Goal: Information Seeking & Learning: Learn about a topic

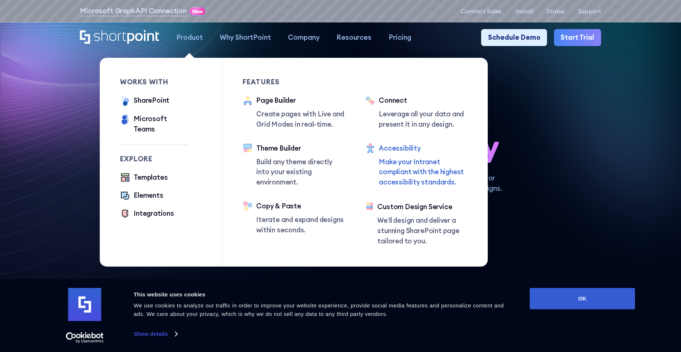
click at [415, 153] on div "Accessibility" at bounding box center [423, 148] width 89 height 10
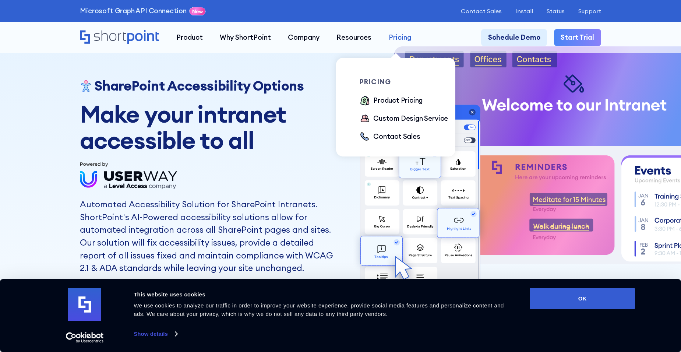
click at [395, 38] on div "Pricing" at bounding box center [399, 37] width 22 height 10
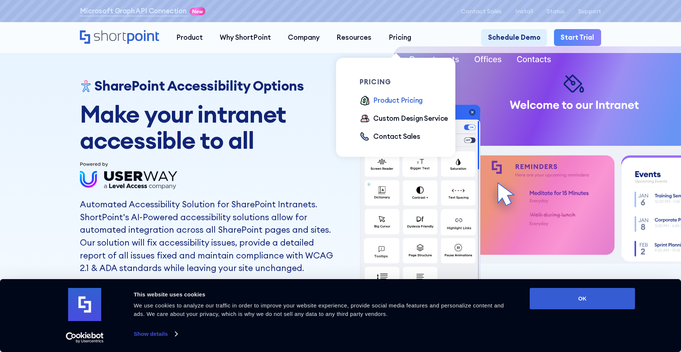
click at [380, 98] on div "Product Pricing" at bounding box center [397, 100] width 49 height 10
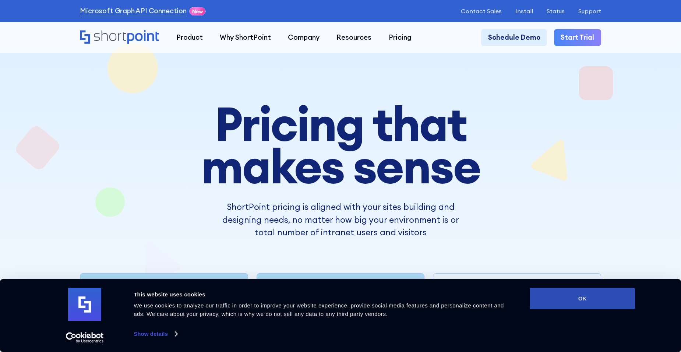
click at [557, 295] on button "OK" at bounding box center [581, 298] width 105 height 21
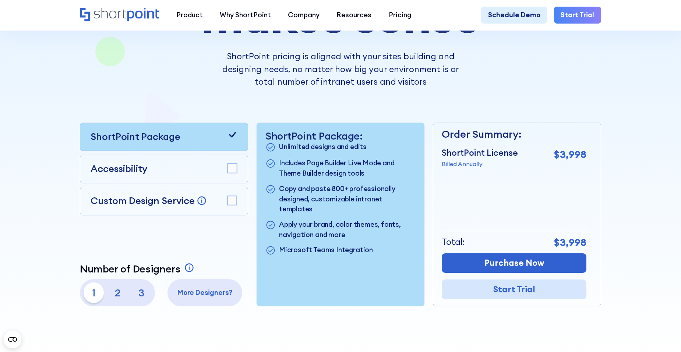
scroll to position [184, 0]
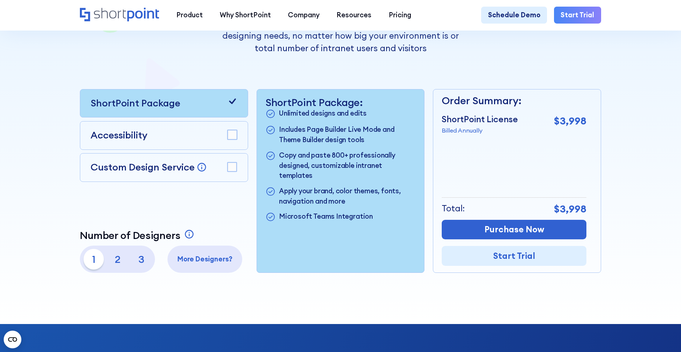
click at [235, 139] on rect at bounding box center [231, 134] width 9 height 9
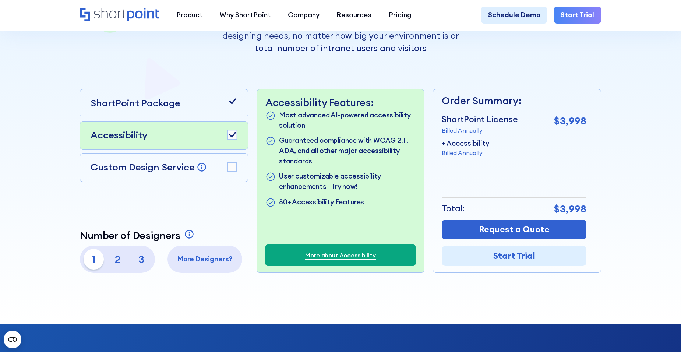
click at [239, 172] on div "Custom Design Service Bring your dream design to life with our Custom Design Se…" at bounding box center [164, 167] width 168 height 29
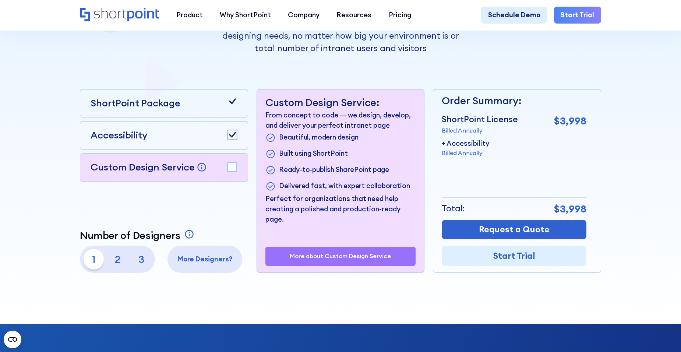
click at [235, 170] on rect at bounding box center [231, 166] width 9 height 9
click at [234, 165] on rect at bounding box center [231, 166] width 9 height 9
click at [185, 136] on div "Accessibility" at bounding box center [163, 135] width 147 height 14
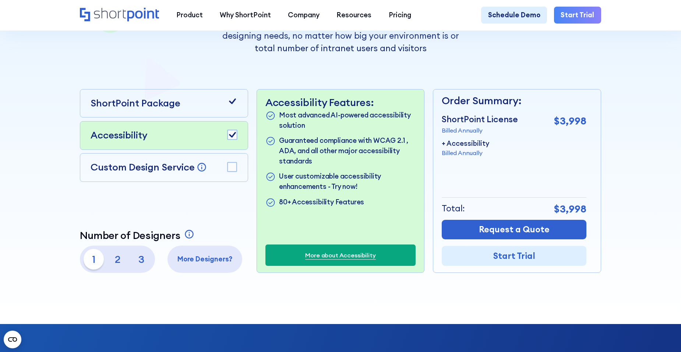
click at [138, 266] on p "3" at bounding box center [141, 259] width 21 height 21
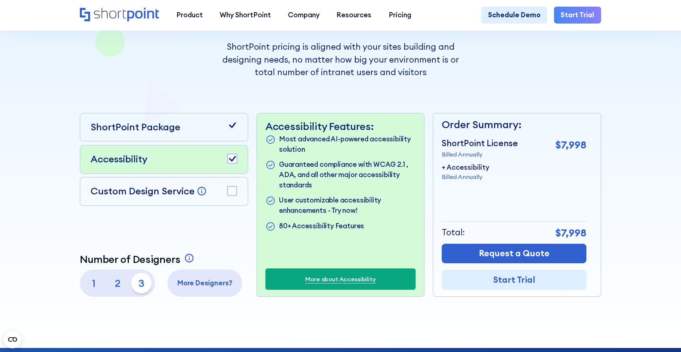
scroll to position [147, 0]
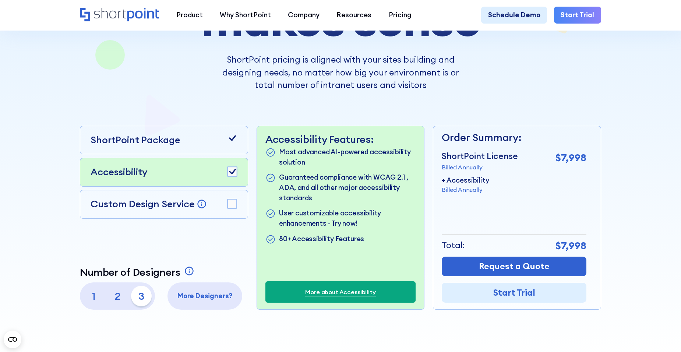
click at [204, 298] on p "More Designers?" at bounding box center [205, 296] width 68 height 10
